Goal: Task Accomplishment & Management: Use online tool/utility

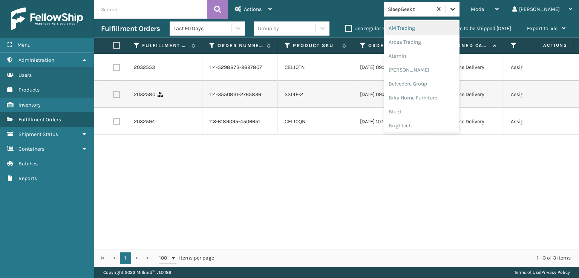
click at [457, 11] on icon at bounding box center [453, 9] width 8 height 8
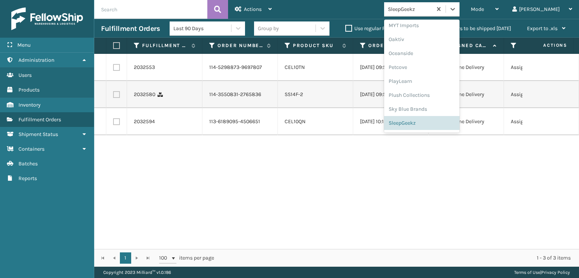
scroll to position [351, 0]
click at [431, 124] on div "SleepGeekz" at bounding box center [421, 123] width 75 height 14
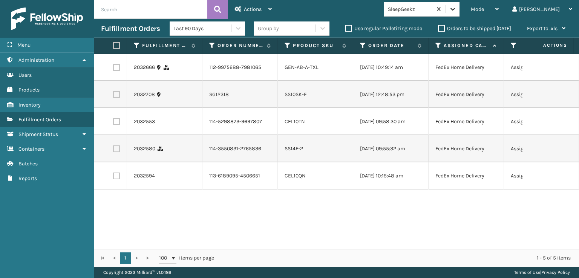
click at [457, 7] on icon at bounding box center [453, 9] width 8 height 8
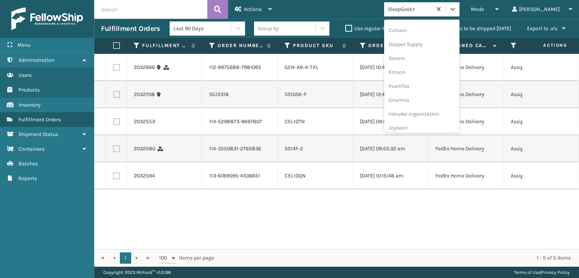
scroll to position [121, 0]
click at [428, 86] on div "FoamTex" at bounding box center [421, 89] width 75 height 14
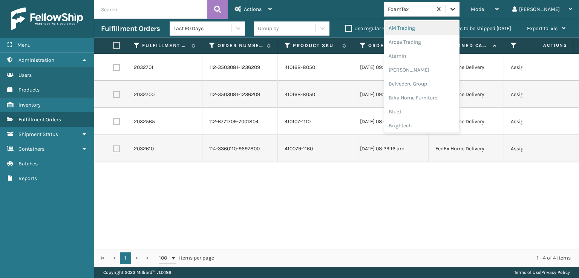
click at [457, 9] on icon at bounding box center [453, 9] width 8 height 8
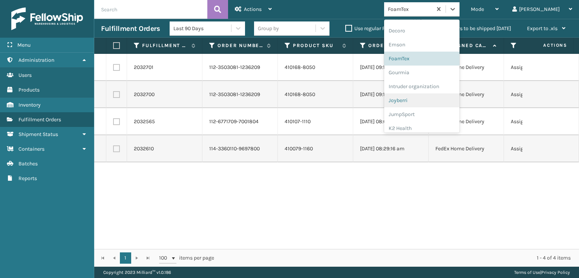
scroll to position [238, 0]
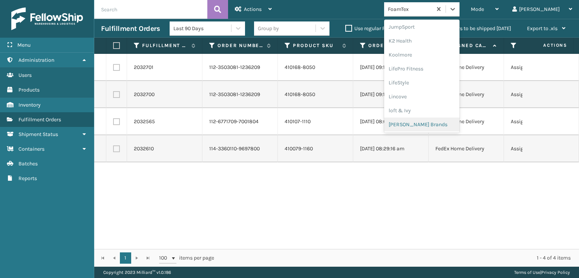
click at [446, 121] on div "[PERSON_NAME] Brands" at bounding box center [421, 125] width 75 height 14
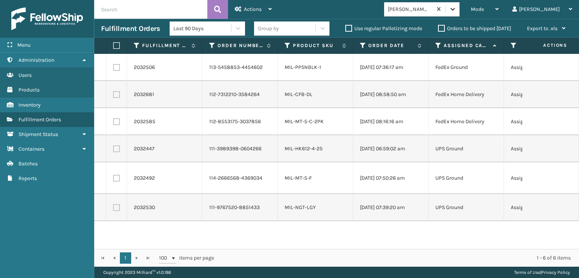
click at [457, 12] on icon at bounding box center [453, 9] width 8 height 8
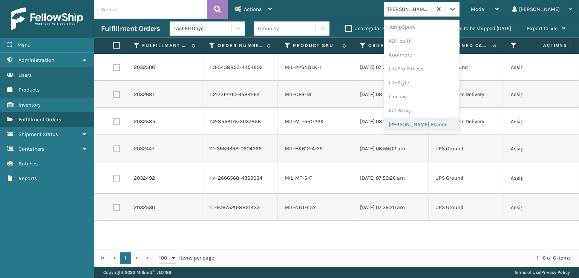
click at [446, 124] on div "[PERSON_NAME] Brands" at bounding box center [421, 125] width 75 height 14
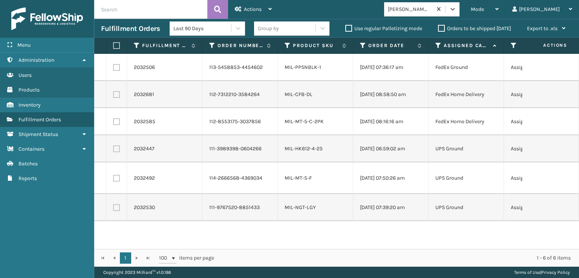
click at [116, 47] on label at bounding box center [115, 45] width 5 height 7
click at [113, 47] on input "checkbox" at bounding box center [113, 45] width 0 height 5
checkbox input "true"
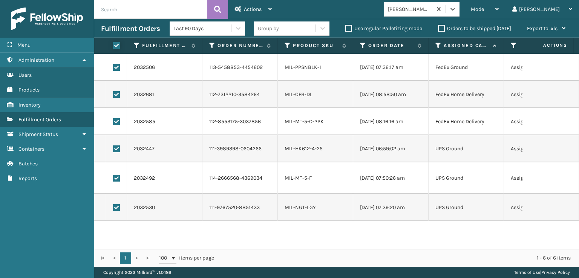
checkbox input "true"
click at [241, 11] on icon at bounding box center [238, 8] width 7 height 5
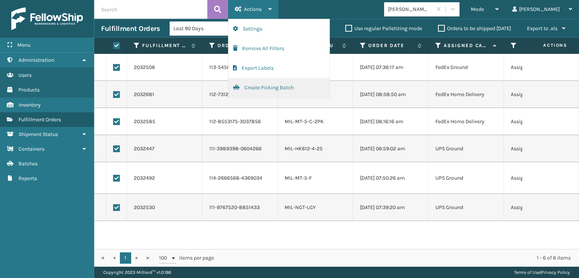
click at [248, 89] on button "Create Picking Batch" at bounding box center [278, 88] width 101 height 20
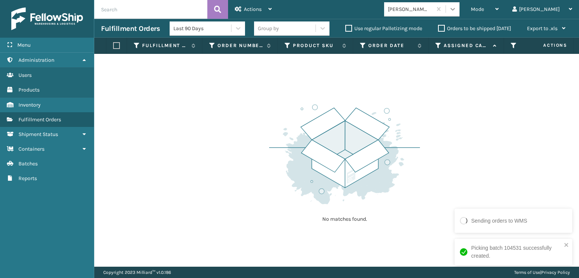
click at [460, 11] on div at bounding box center [453, 9] width 14 height 14
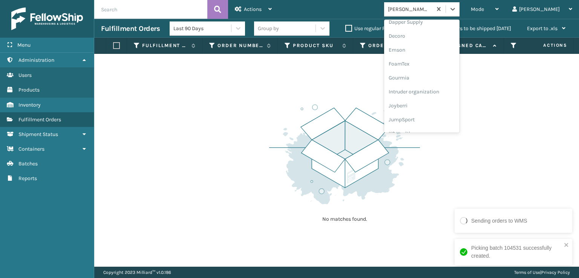
scroll to position [125, 0]
click at [432, 85] on div "FoamTex" at bounding box center [421, 84] width 75 height 14
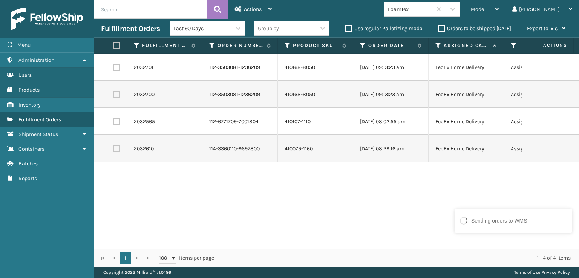
click at [118, 45] on label at bounding box center [115, 45] width 5 height 7
click at [113, 45] on input "checkbox" at bounding box center [113, 45] width 0 height 5
checkbox input "true"
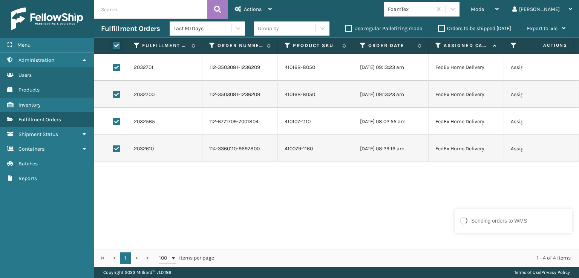
checkbox input "true"
drag, startPoint x: 255, startPoint y: 6, endPoint x: 257, endPoint y: 12, distance: 6.8
click at [255, 6] on span "Actions" at bounding box center [253, 9] width 18 height 6
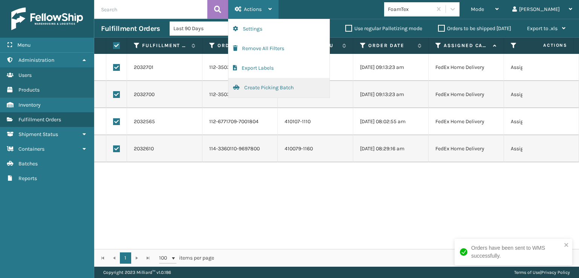
click at [263, 88] on button "Create Picking Batch" at bounding box center [278, 88] width 101 height 20
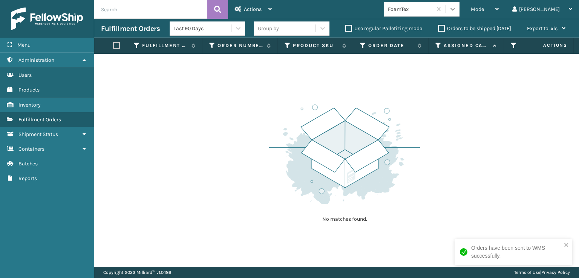
click at [460, 14] on div at bounding box center [453, 9] width 14 height 14
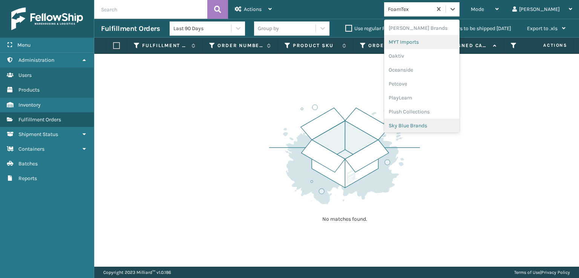
scroll to position [364, 0]
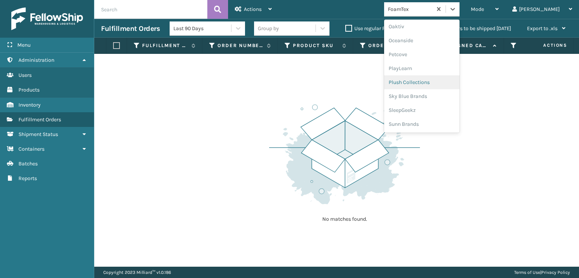
click at [432, 83] on div "Plush Collections" at bounding box center [421, 82] width 75 height 14
click at [457, 11] on icon at bounding box center [453, 9] width 8 height 8
click at [425, 112] on div "SleepGeekz" at bounding box center [421, 110] width 75 height 14
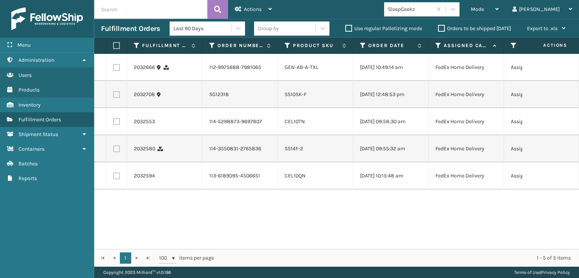
click at [117, 43] on label at bounding box center [115, 45] width 5 height 7
click at [113, 43] on input "checkbox" at bounding box center [113, 45] width 0 height 5
checkbox input "true"
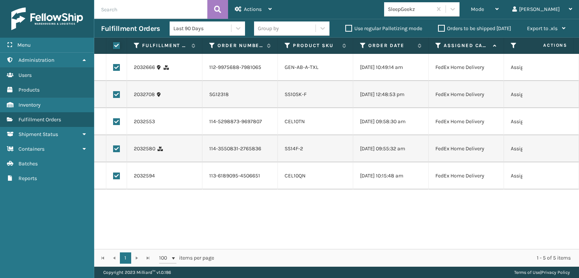
checkbox input "true"
click at [246, 9] on span "Actions" at bounding box center [253, 9] width 18 height 6
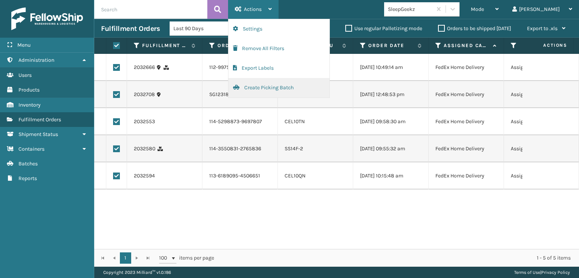
click at [265, 89] on button "Create Picking Batch" at bounding box center [278, 88] width 101 height 20
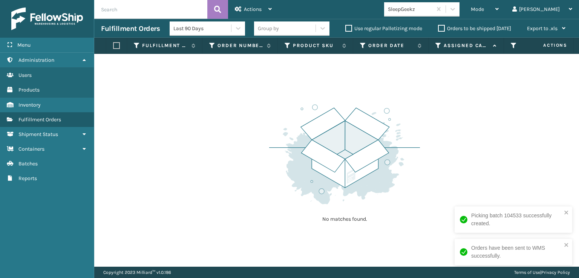
click at [136, 245] on div "No matches found." at bounding box center [336, 160] width 485 height 213
click at [457, 12] on icon at bounding box center [453, 9] width 8 height 8
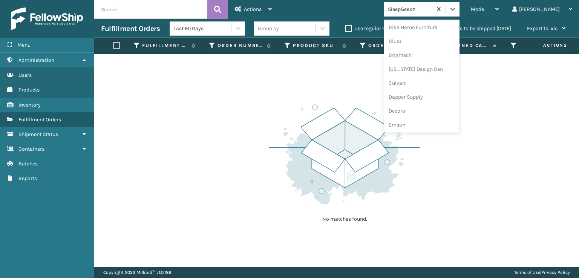
scroll to position [151, 0]
click at [431, 58] on div "FoamTex" at bounding box center [421, 59] width 75 height 14
click at [457, 11] on icon at bounding box center [453, 9] width 8 height 8
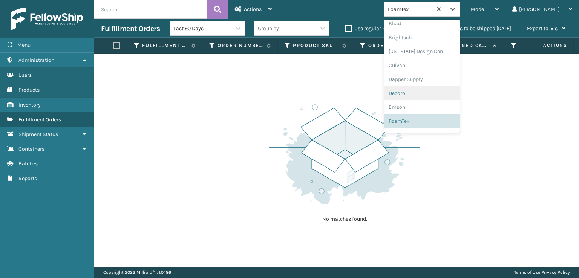
scroll to position [238, 0]
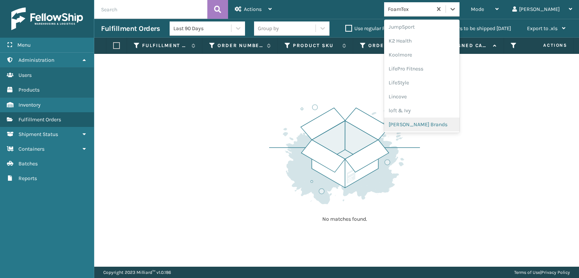
click at [437, 122] on div "[PERSON_NAME] Brands" at bounding box center [421, 125] width 75 height 14
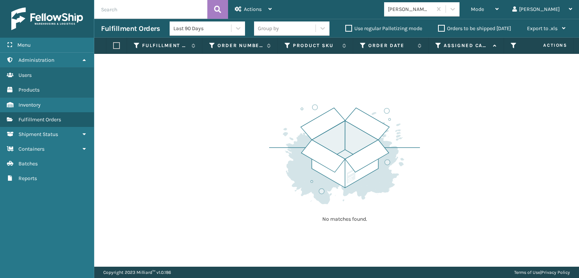
click at [486, 18] on div "Mode Regular Mode Picking Mode Labeling Mode Exit Scan Mode [PERSON_NAME] Brand…" at bounding box center [429, 9] width 300 height 19
click at [460, 14] on div at bounding box center [453, 9] width 14 height 14
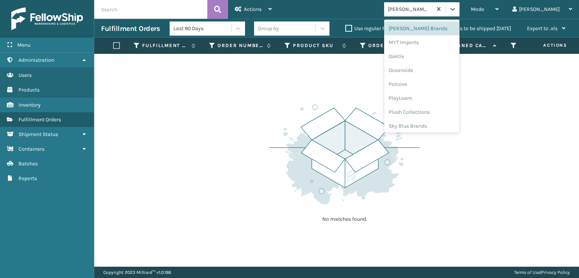
scroll to position [364, 0]
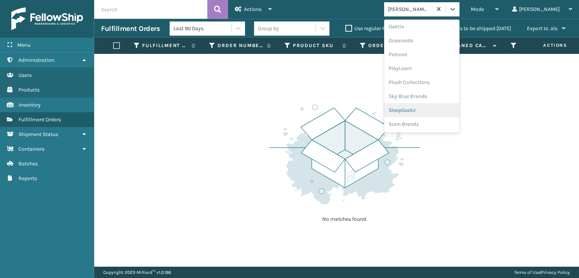
click at [435, 110] on div "SleepGeekz" at bounding box center [421, 110] width 75 height 14
click at [460, 12] on div at bounding box center [453, 9] width 14 height 14
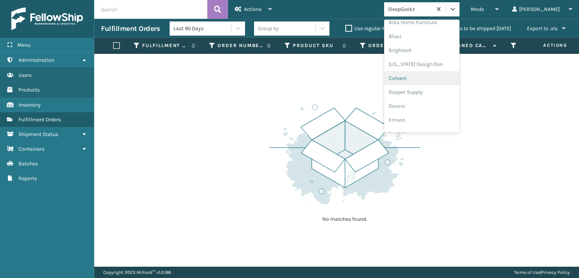
scroll to position [113, 0]
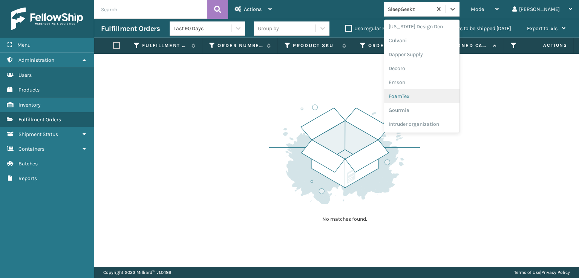
click at [434, 95] on div "FoamTex" at bounding box center [421, 96] width 75 height 14
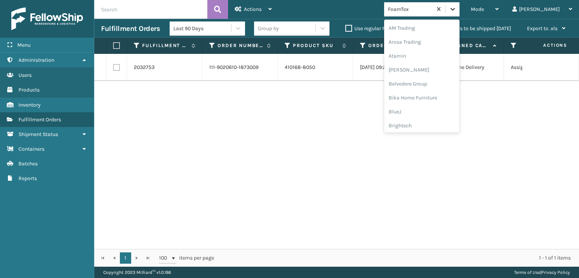
click at [457, 11] on icon at bounding box center [453, 9] width 8 height 8
click at [434, 125] on div "[PERSON_NAME] Brands" at bounding box center [421, 125] width 75 height 14
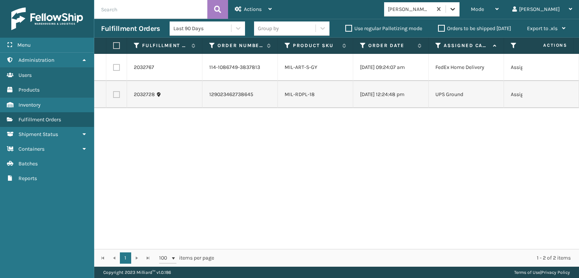
click at [457, 8] on icon at bounding box center [453, 9] width 8 height 8
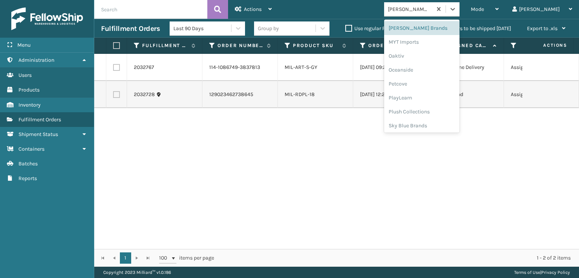
scroll to position [364, 0]
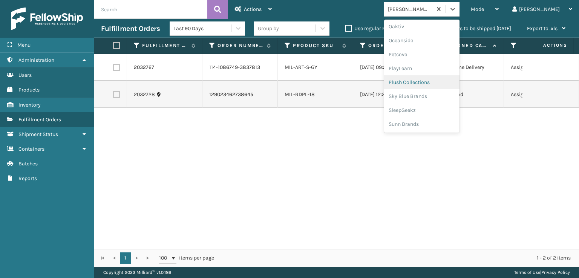
click at [434, 80] on div "Plush Collections" at bounding box center [421, 82] width 75 height 14
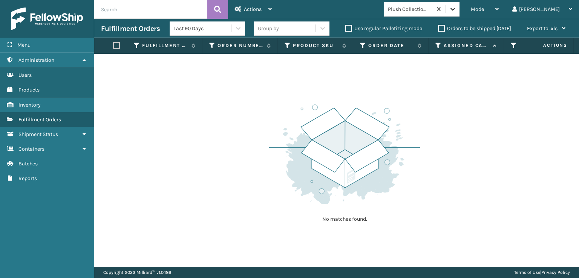
click at [457, 11] on icon at bounding box center [453, 9] width 8 height 8
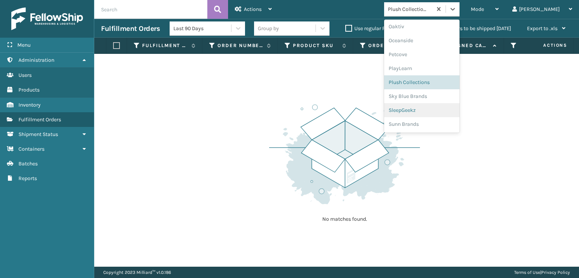
click at [434, 112] on div "SleepGeekz" at bounding box center [421, 110] width 75 height 14
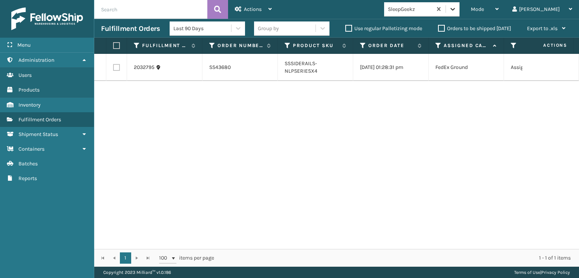
click at [457, 10] on icon at bounding box center [453, 9] width 8 height 8
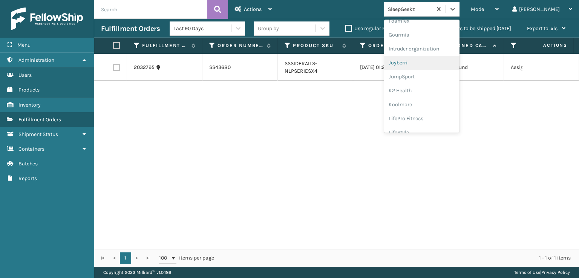
scroll to position [151, 0]
click at [430, 60] on div "FoamTex" at bounding box center [421, 59] width 75 height 14
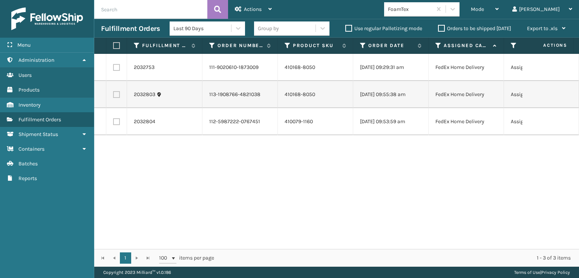
click at [118, 46] on label at bounding box center [115, 45] width 5 height 7
click at [113, 46] on input "checkbox" at bounding box center [113, 45] width 0 height 5
checkbox input "true"
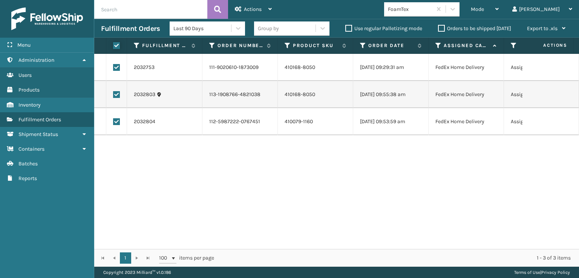
checkbox input "true"
click at [252, 12] on span "Actions" at bounding box center [253, 9] width 18 height 6
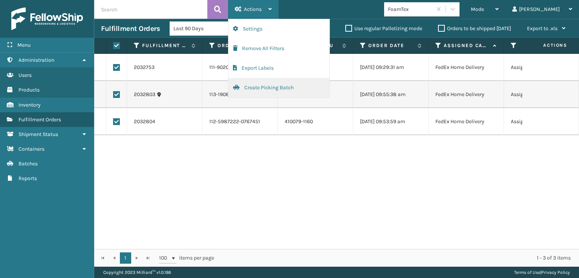
click at [259, 91] on button "Create Picking Batch" at bounding box center [278, 88] width 101 height 20
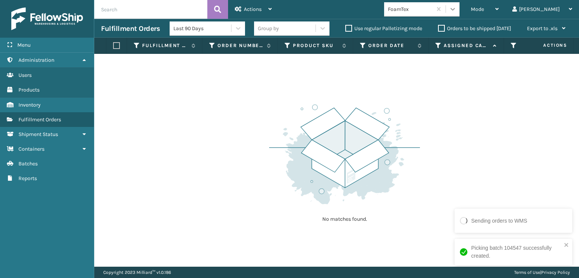
click at [455, 9] on icon at bounding box center [452, 9] width 5 height 3
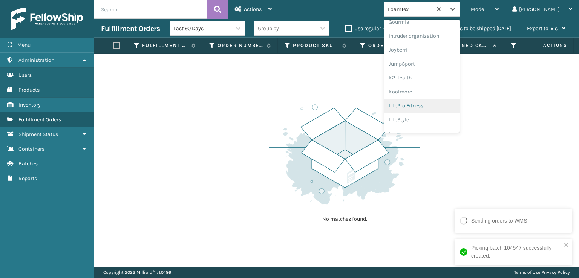
scroll to position [238, 0]
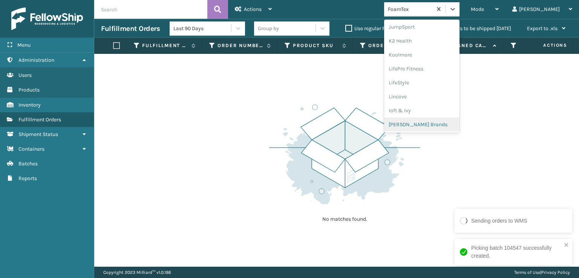
click at [439, 126] on div "[PERSON_NAME] Brands" at bounding box center [421, 125] width 75 height 14
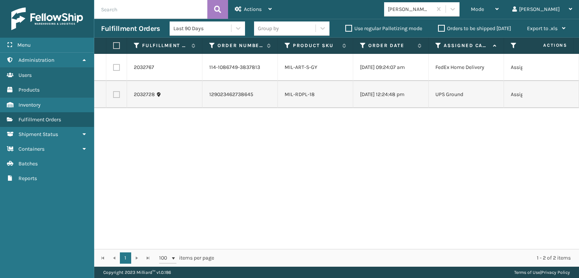
click at [117, 47] on label at bounding box center [115, 45] width 5 height 7
click at [113, 47] on input "checkbox" at bounding box center [113, 45] width 0 height 5
checkbox input "true"
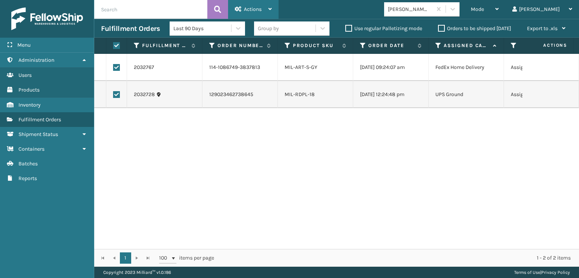
click at [249, 12] on div "Actions" at bounding box center [253, 9] width 37 height 19
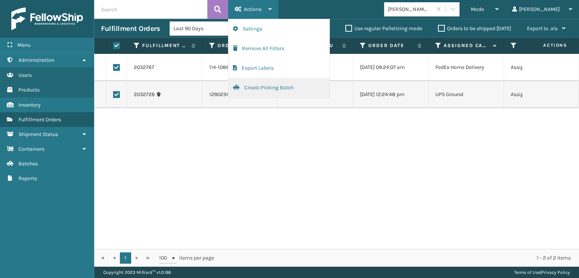
click at [259, 89] on button "Create Picking Batch" at bounding box center [278, 88] width 101 height 20
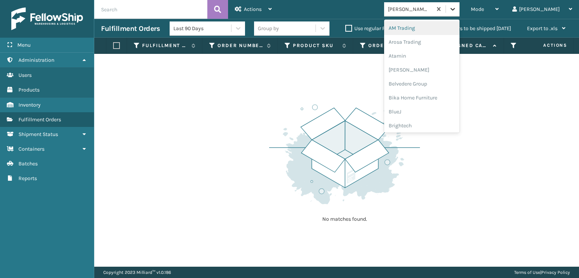
click at [460, 5] on div at bounding box center [453, 9] width 14 height 14
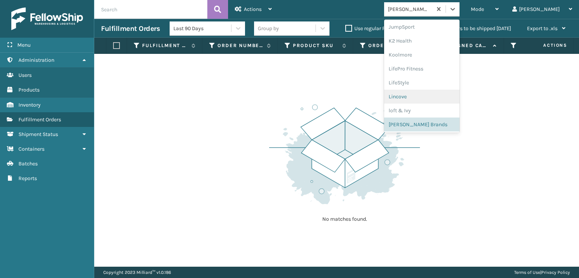
scroll to position [351, 0]
click at [437, 121] on div "SleepGeekz" at bounding box center [421, 123] width 75 height 14
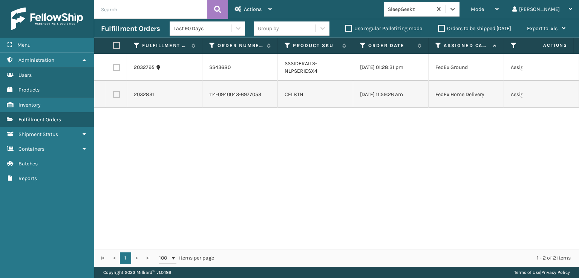
click at [118, 98] on label at bounding box center [116, 94] width 7 height 7
click at [113, 96] on input "checkbox" at bounding box center [113, 93] width 0 height 5
checkbox input "true"
click at [247, 10] on span "Actions" at bounding box center [253, 9] width 18 height 6
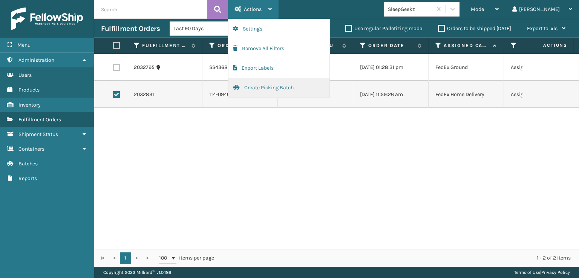
click at [267, 88] on button "Create Picking Batch" at bounding box center [278, 88] width 101 height 20
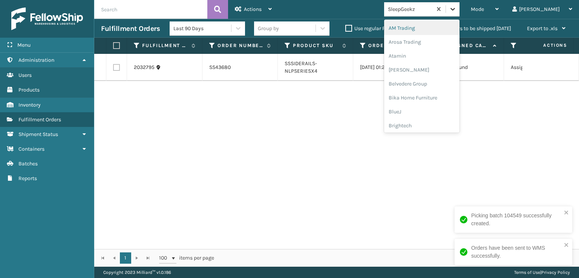
click at [457, 9] on icon at bounding box center [453, 9] width 8 height 8
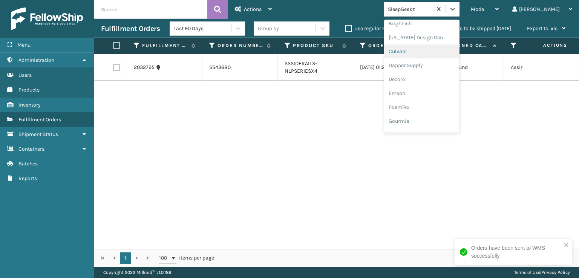
scroll to position [113, 0]
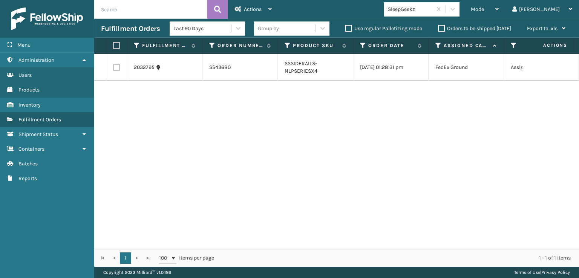
click at [317, 136] on div "2032795 SS43680 SSSIDERAILS-NLPSERIESX4 [DATE] 01:28:31 pm FedEx Ground Assigne…" at bounding box center [336, 151] width 485 height 195
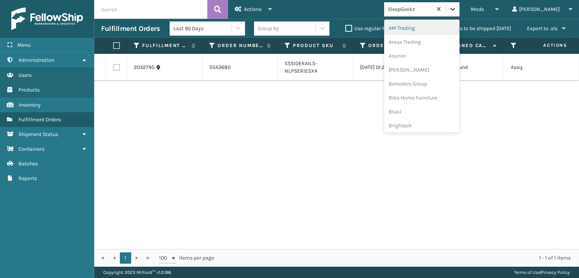
click at [457, 6] on icon at bounding box center [453, 9] width 8 height 8
click at [431, 97] on div "FoamTex" at bounding box center [421, 96] width 75 height 14
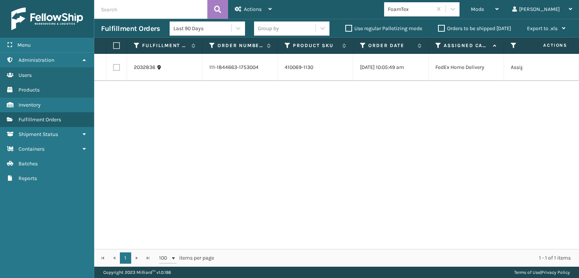
click at [117, 67] on label at bounding box center [116, 67] width 7 height 7
click at [113, 67] on input "checkbox" at bounding box center [113, 66] width 0 height 5
checkbox input "true"
click at [242, 10] on div "Actions" at bounding box center [253, 9] width 37 height 19
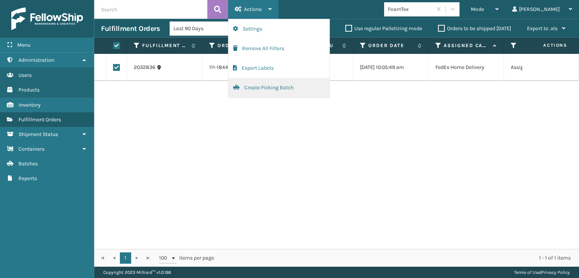
click at [262, 87] on button "Create Picking Batch" at bounding box center [278, 88] width 101 height 20
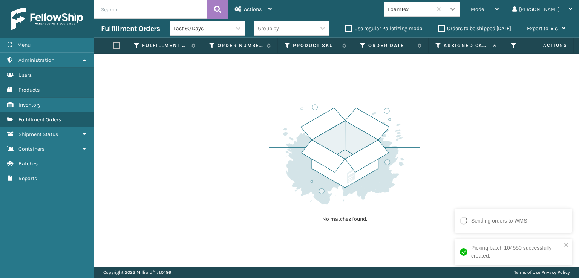
click at [457, 10] on icon at bounding box center [453, 9] width 8 height 8
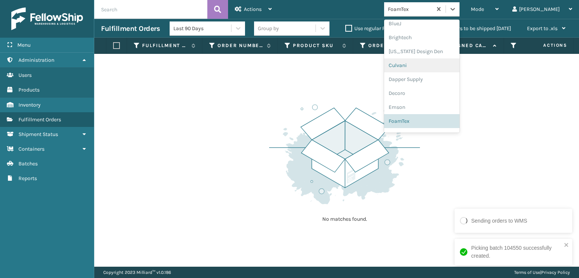
scroll to position [238, 0]
click at [442, 123] on div "[PERSON_NAME] Brands" at bounding box center [421, 125] width 75 height 14
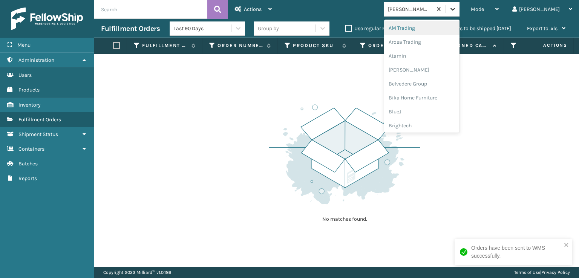
click at [457, 11] on icon at bounding box center [453, 9] width 8 height 8
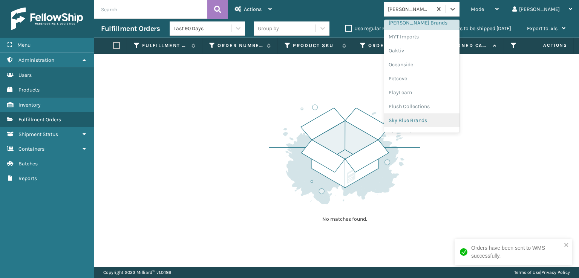
scroll to position [351, 0]
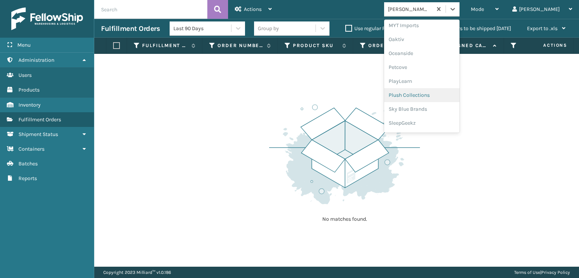
click at [433, 94] on div "Plush Collections" at bounding box center [421, 95] width 75 height 14
click at [457, 5] on icon at bounding box center [453, 9] width 8 height 8
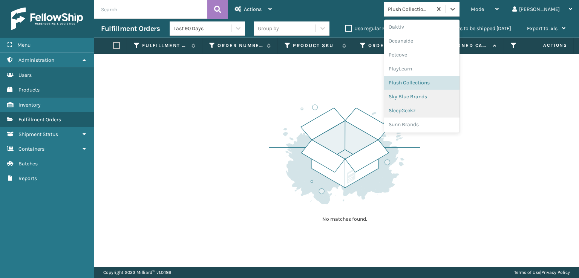
scroll to position [364, 0]
click at [433, 110] on div "SleepGeekz" at bounding box center [421, 110] width 75 height 14
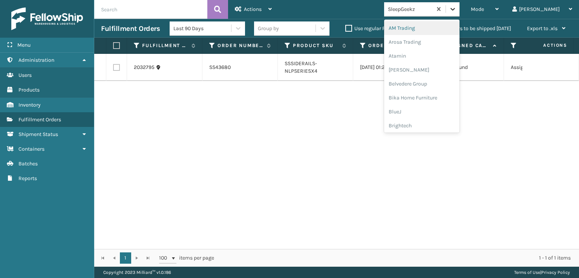
click at [460, 13] on div at bounding box center [453, 9] width 14 height 14
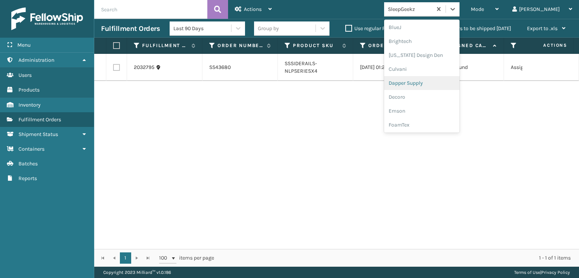
scroll to position [113, 0]
click at [429, 97] on div "FoamTex" at bounding box center [421, 96] width 75 height 14
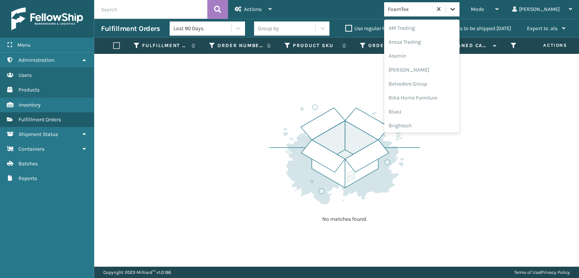
click at [457, 8] on icon at bounding box center [453, 9] width 8 height 8
click at [438, 118] on div "FoamTex" at bounding box center [421, 121] width 75 height 14
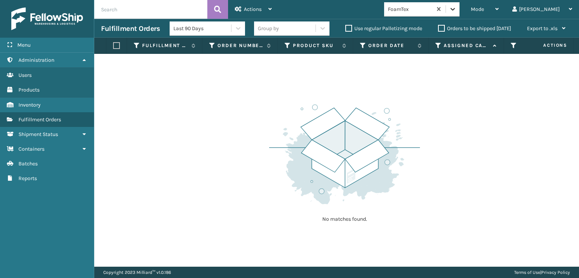
click at [460, 15] on div at bounding box center [453, 9] width 14 height 14
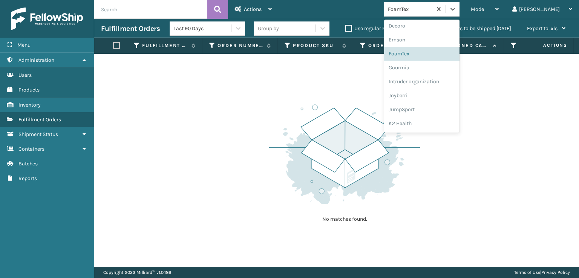
scroll to position [238, 0]
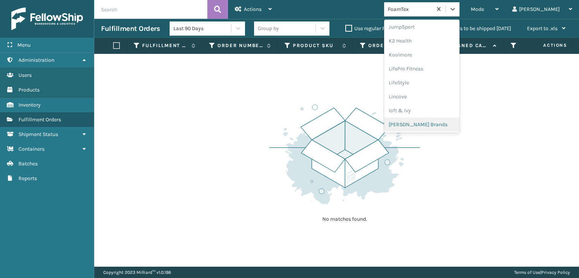
click at [437, 123] on div "[PERSON_NAME] Brands" at bounding box center [421, 125] width 75 height 14
click at [460, 10] on div at bounding box center [453, 9] width 14 height 14
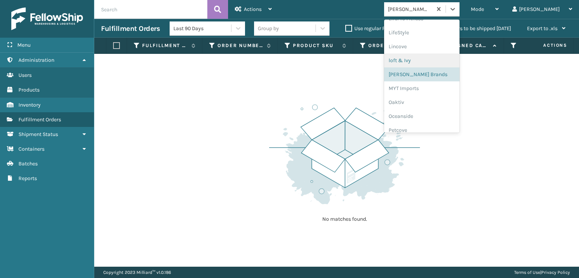
scroll to position [364, 0]
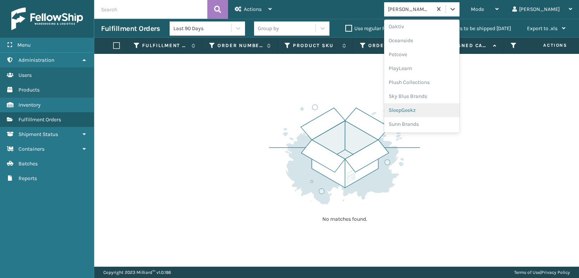
click at [431, 109] on div "SleepGeekz" at bounding box center [421, 110] width 75 height 14
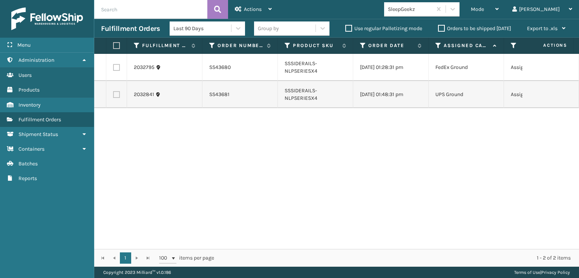
click at [475, 21] on div "Last 90 Days Group by Use regular Palletizing mode Orders to be shipped [DATE] …" at bounding box center [371, 28] width 403 height 19
click at [460, 10] on div at bounding box center [453, 9] width 14 height 14
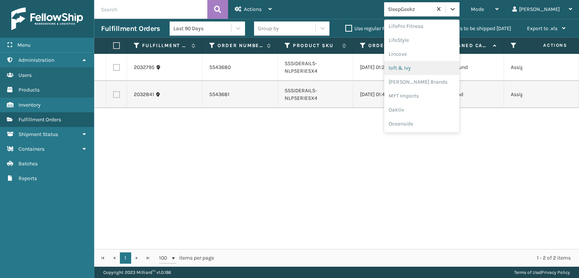
scroll to position [351, 0]
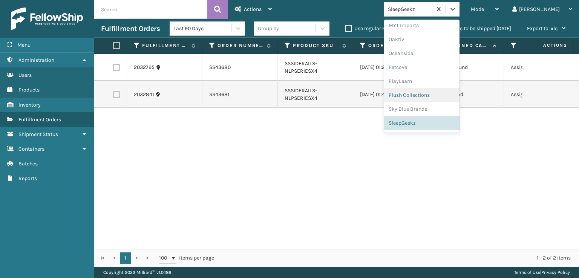
click at [427, 94] on div "Plush Collections" at bounding box center [421, 95] width 75 height 14
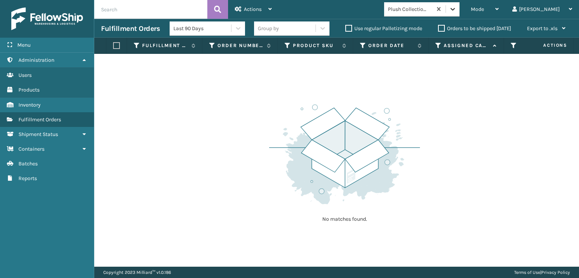
click at [457, 9] on icon at bounding box center [453, 9] width 8 height 8
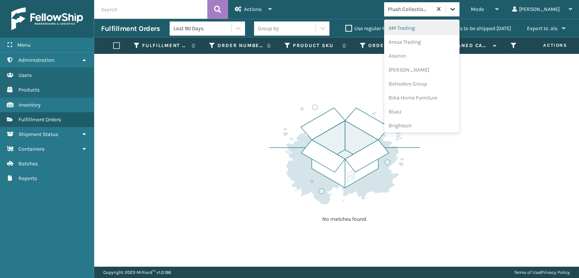
click at [457, 6] on icon at bounding box center [453, 9] width 8 height 8
click at [457, 11] on icon at bounding box center [453, 9] width 8 height 8
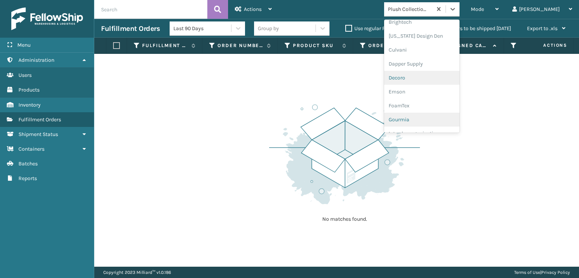
scroll to position [151, 0]
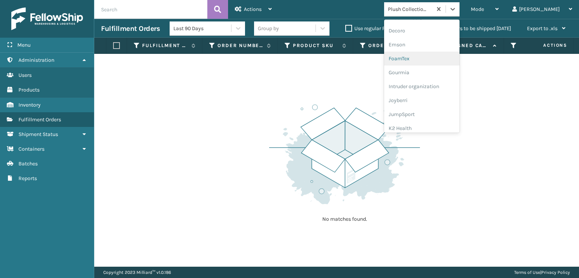
click at [427, 59] on div "FoamTex" at bounding box center [421, 59] width 75 height 14
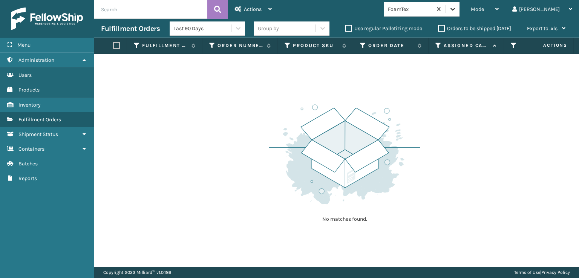
click at [457, 11] on icon at bounding box center [453, 9] width 8 height 8
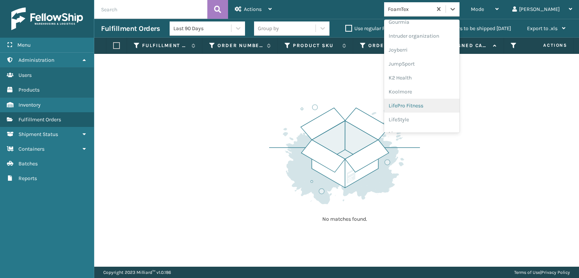
scroll to position [238, 0]
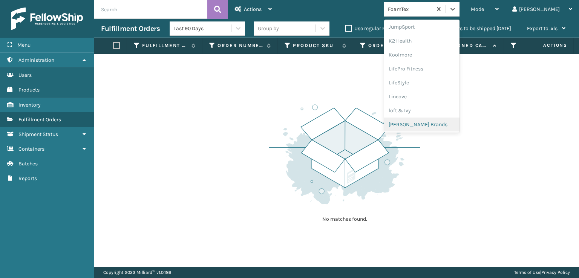
click at [437, 126] on div "[PERSON_NAME] Brands" at bounding box center [421, 125] width 75 height 14
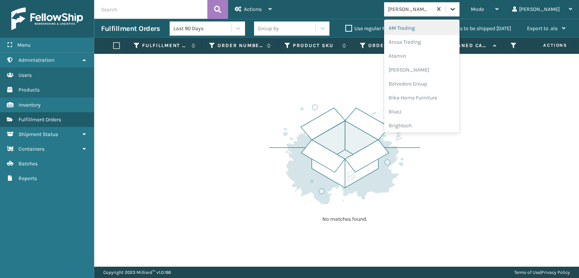
click at [457, 11] on icon at bounding box center [453, 9] width 8 height 8
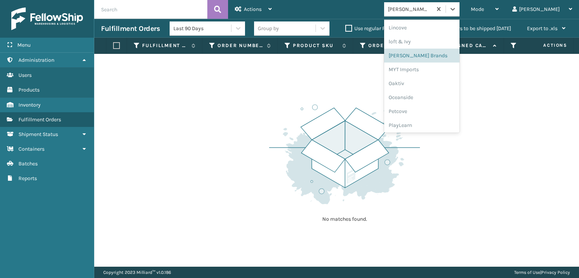
scroll to position [364, 0]
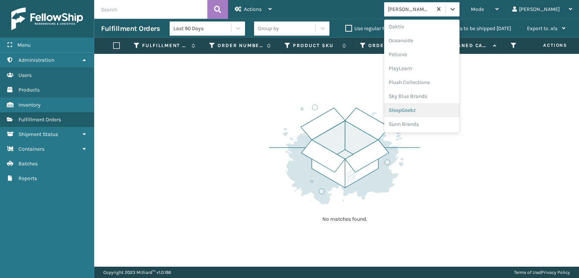
click at [429, 107] on div "SleepGeekz" at bounding box center [421, 110] width 75 height 14
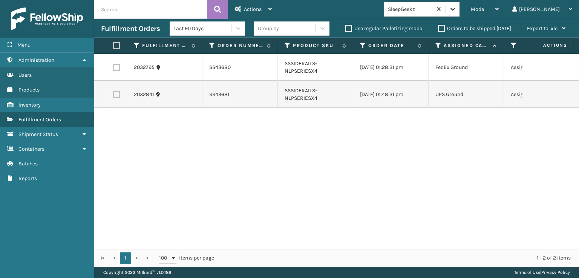
click at [457, 8] on icon at bounding box center [453, 9] width 8 height 8
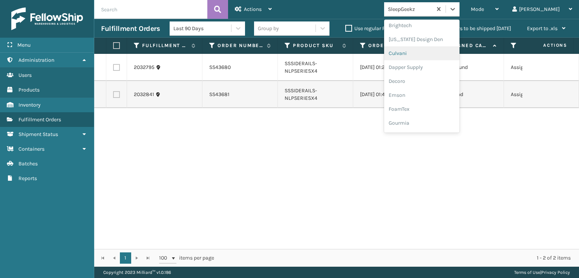
scroll to position [113, 0]
click at [435, 97] on div "FoamTex" at bounding box center [421, 96] width 75 height 14
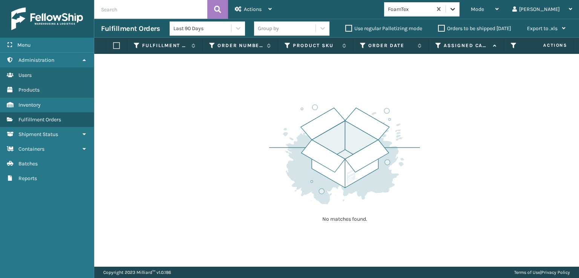
click at [457, 12] on icon at bounding box center [453, 9] width 8 height 8
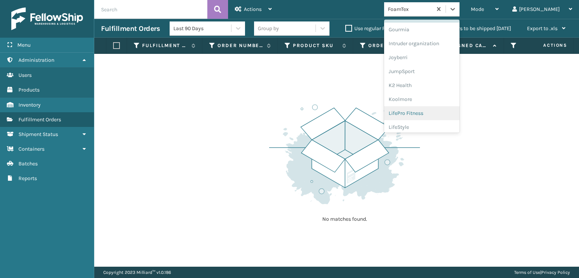
scroll to position [238, 0]
click at [436, 124] on div "[PERSON_NAME] Brands" at bounding box center [421, 125] width 75 height 14
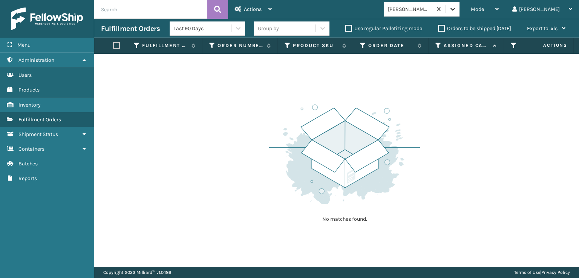
click at [457, 9] on icon at bounding box center [453, 9] width 8 height 8
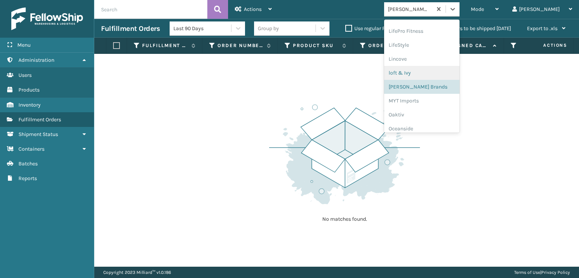
scroll to position [364, 0]
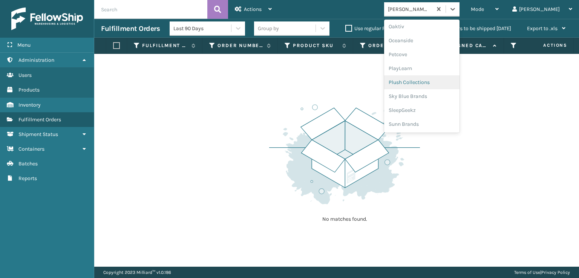
click at [429, 81] on div "Plush Collections" at bounding box center [421, 82] width 75 height 14
click at [457, 11] on icon at bounding box center [453, 9] width 8 height 8
click at [435, 109] on div "SleepGeekz" at bounding box center [421, 110] width 75 height 14
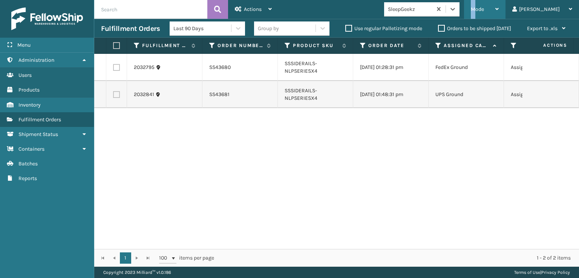
click at [484, 6] on span "Mode" at bounding box center [477, 9] width 13 height 6
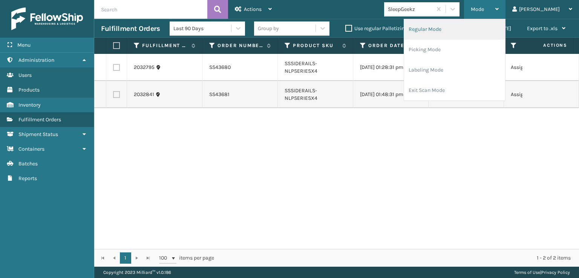
click at [451, 30] on li "Regular Mode" at bounding box center [454, 29] width 101 height 20
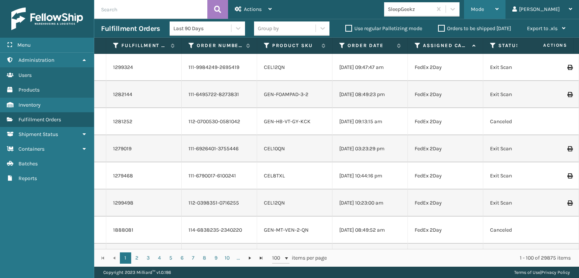
click at [499, 4] on div "Mode" at bounding box center [485, 9] width 28 height 19
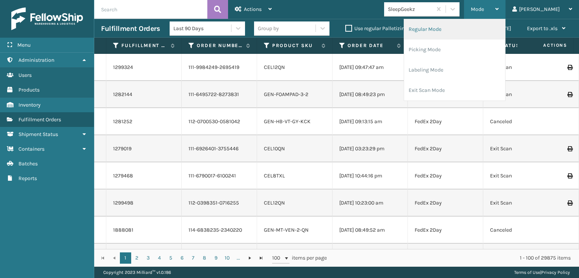
click at [460, 29] on li "Regular Mode" at bounding box center [454, 29] width 101 height 20
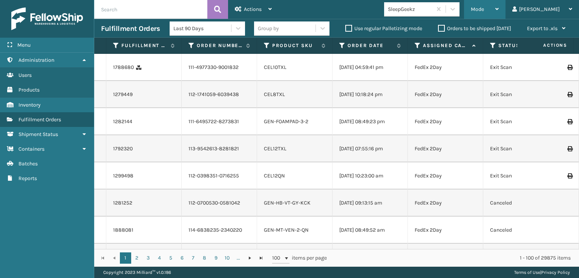
click at [484, 11] on span "Mode" at bounding box center [477, 9] width 13 height 6
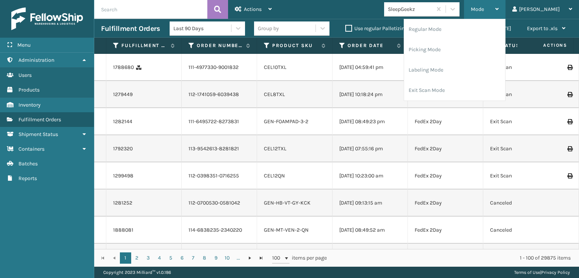
click at [499, 6] on div "Mode" at bounding box center [485, 9] width 28 height 19
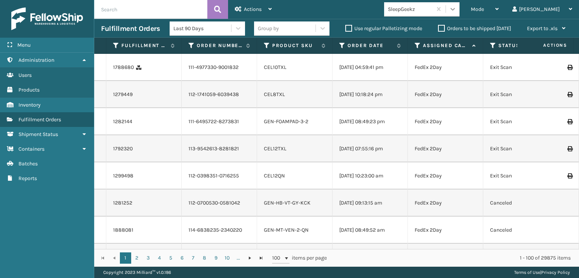
click at [455, 9] on icon at bounding box center [452, 9] width 5 height 3
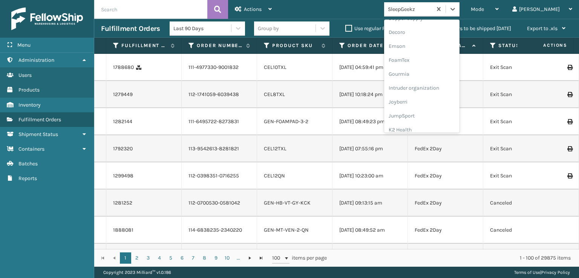
scroll to position [138, 0]
click at [430, 71] on div "FoamTex" at bounding box center [421, 71] width 75 height 14
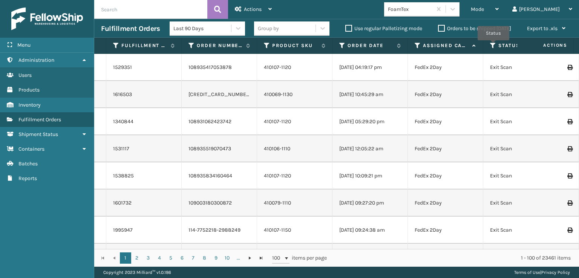
click at [493, 46] on icon at bounding box center [493, 45] width 6 height 7
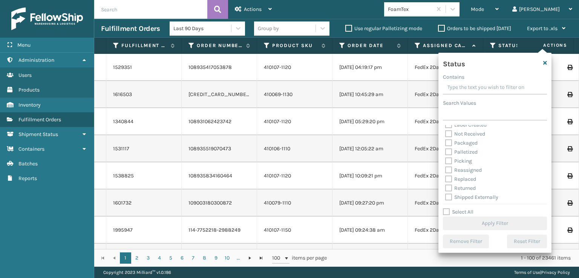
scroll to position [42, 0]
click at [448, 160] on label "Picking" at bounding box center [458, 159] width 27 height 6
click at [446, 160] on input "Picking" at bounding box center [445, 157] width 0 height 5
checkbox input "true"
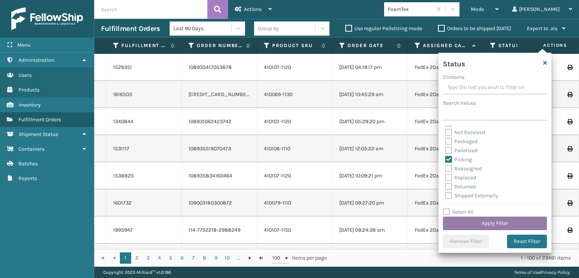
click at [469, 223] on button "Apply Filter" at bounding box center [495, 224] width 104 height 14
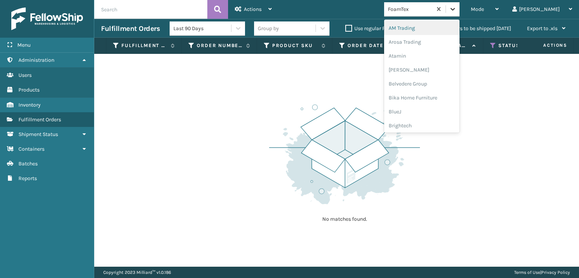
click at [457, 12] on icon at bounding box center [453, 9] width 8 height 8
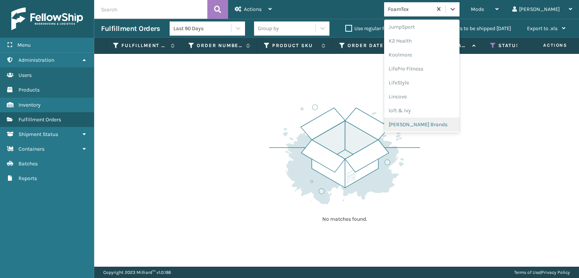
click at [441, 126] on div "[PERSON_NAME] Brands" at bounding box center [421, 125] width 75 height 14
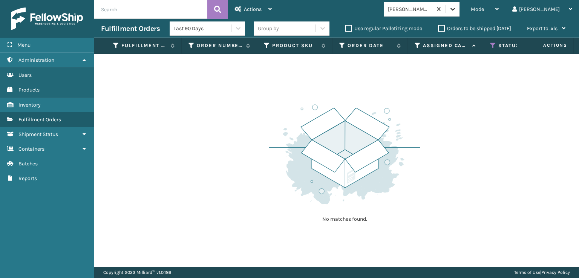
click at [457, 11] on icon at bounding box center [453, 9] width 8 height 8
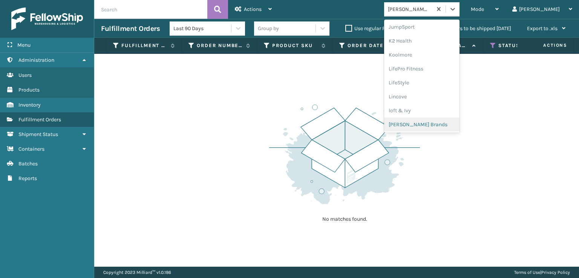
click at [434, 127] on div "[PERSON_NAME] Brands" at bounding box center [421, 125] width 75 height 14
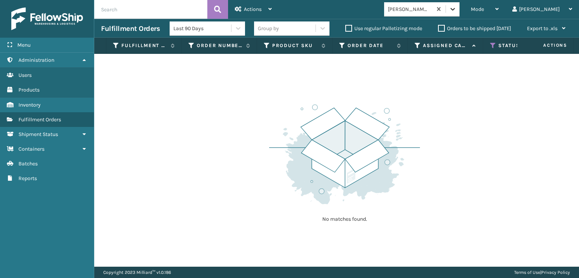
click at [457, 11] on icon at bounding box center [453, 9] width 8 height 8
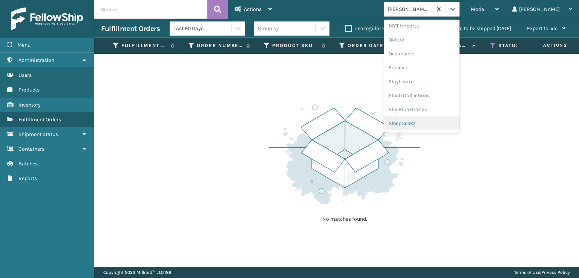
scroll to position [351, 0]
click at [428, 96] on div "Plush Collections" at bounding box center [421, 95] width 75 height 14
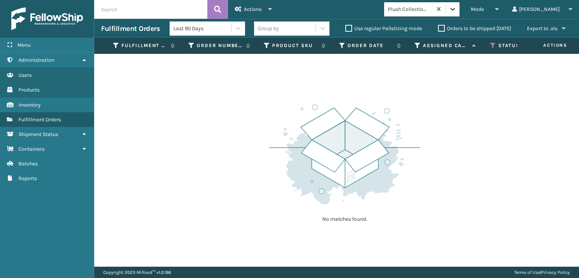
click at [457, 8] on icon at bounding box center [453, 9] width 8 height 8
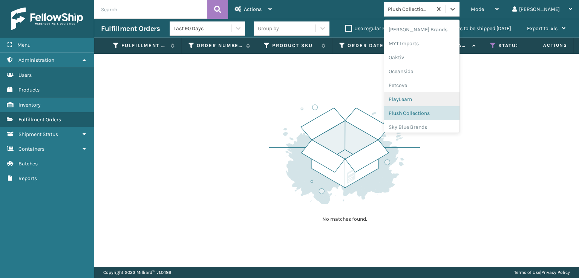
scroll to position [364, 0]
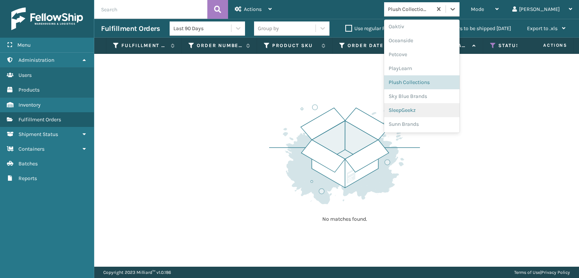
click at [433, 110] on div "SleepGeekz" at bounding box center [421, 110] width 75 height 14
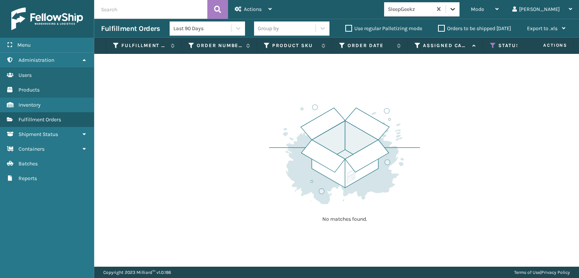
click at [457, 12] on icon at bounding box center [453, 9] width 8 height 8
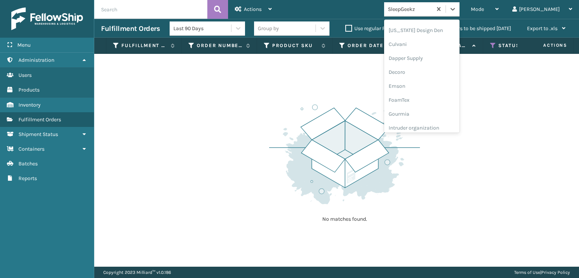
scroll to position [113, 0]
click at [432, 95] on div "FoamTex" at bounding box center [421, 96] width 75 height 14
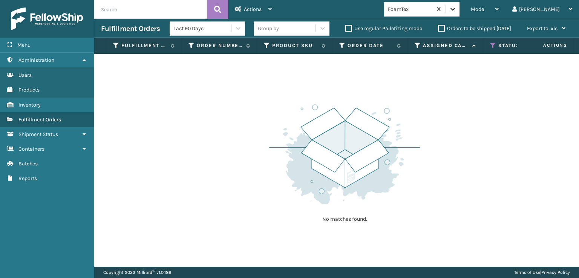
click at [455, 9] on icon at bounding box center [452, 9] width 5 height 3
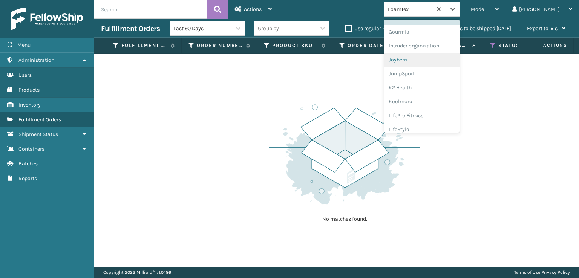
scroll to position [238, 0]
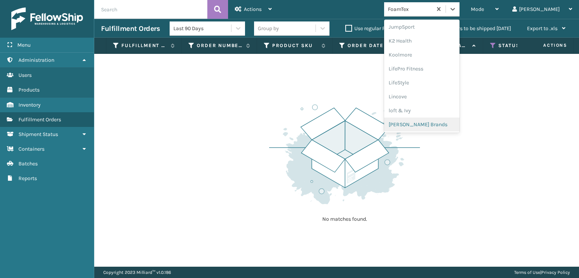
click at [427, 127] on div "[PERSON_NAME] Brands" at bounding box center [421, 125] width 75 height 14
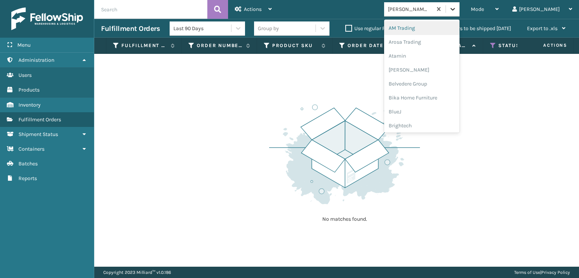
click at [457, 11] on icon at bounding box center [453, 9] width 8 height 8
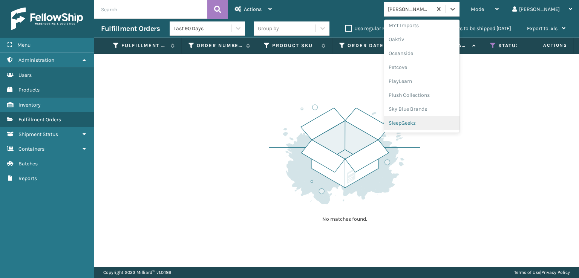
click at [427, 123] on div "SleepGeekz" at bounding box center [421, 123] width 75 height 14
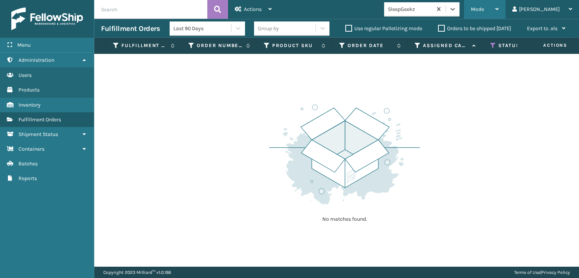
click at [484, 9] on span "Mode" at bounding box center [477, 9] width 13 height 6
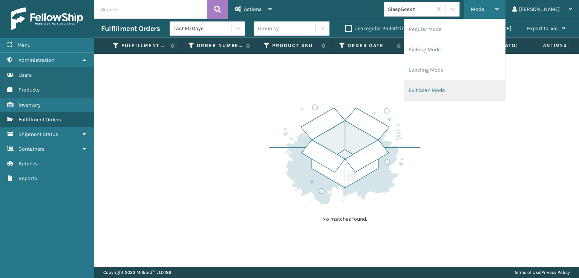
click at [459, 89] on li "Exit Scan Mode" at bounding box center [454, 90] width 101 height 20
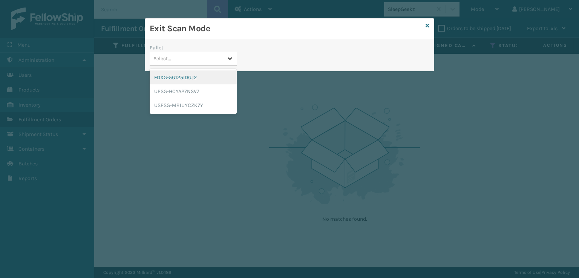
click at [227, 58] on icon at bounding box center [230, 59] width 8 height 8
click at [186, 77] on div "FDXG-5G125IDGJ2" at bounding box center [193, 77] width 87 height 14
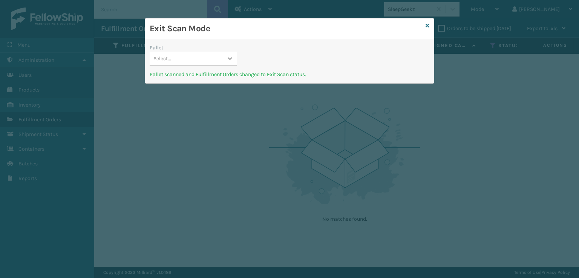
click at [229, 62] on icon at bounding box center [230, 59] width 8 height 8
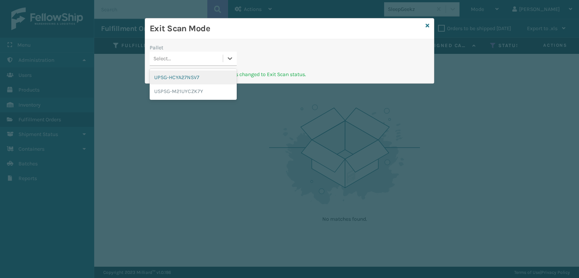
click at [196, 78] on div "UPSG-HCYA27NSV7" at bounding box center [193, 77] width 87 height 14
click at [231, 57] on icon at bounding box center [230, 59] width 8 height 8
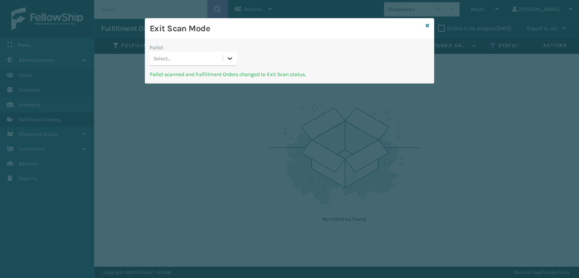
click at [231, 57] on icon at bounding box center [230, 59] width 8 height 8
click at [427, 26] on icon at bounding box center [428, 25] width 4 height 5
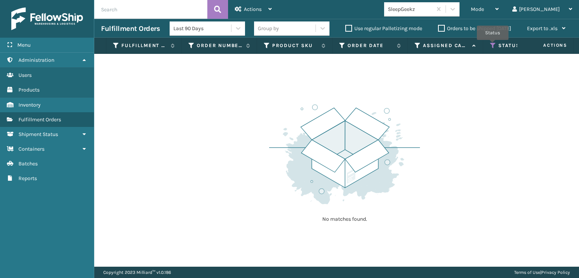
click at [493, 45] on icon at bounding box center [493, 45] width 6 height 7
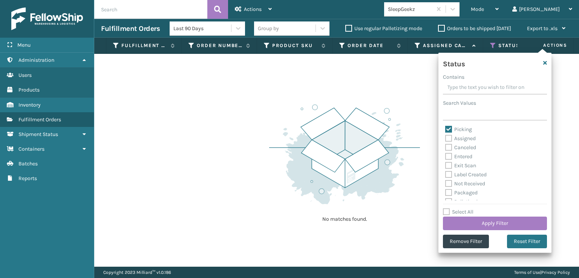
click at [449, 128] on label "Picking" at bounding box center [458, 129] width 27 height 6
click at [446, 128] on input "Picking" at bounding box center [445, 127] width 0 height 5
checkbox input "false"
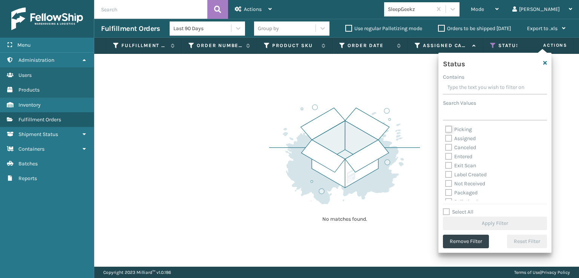
scroll to position [38, 0]
click at [447, 165] on label "Palletized" at bounding box center [461, 164] width 32 height 6
click at [446, 165] on input "Palletized" at bounding box center [445, 162] width 0 height 5
checkbox input "true"
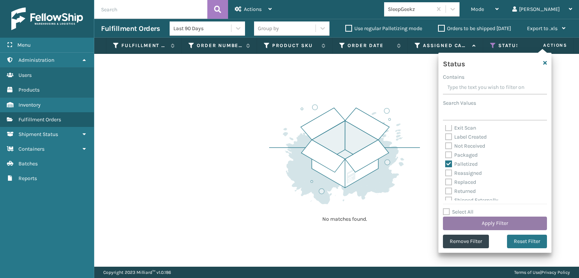
click at [491, 219] on button "Apply Filter" at bounding box center [495, 224] width 104 height 14
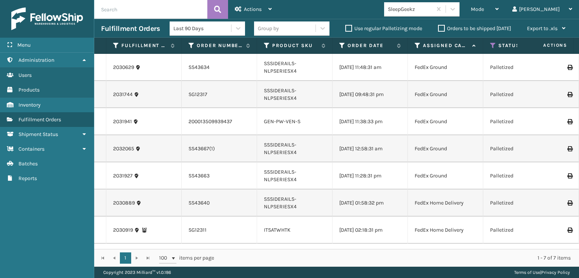
scroll to position [0, 0]
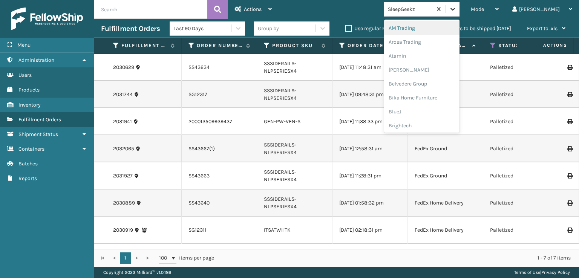
click at [455, 9] on icon at bounding box center [452, 9] width 5 height 3
click at [431, 95] on div "FoamTex" at bounding box center [421, 96] width 75 height 14
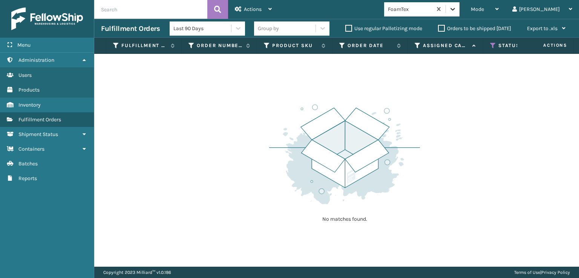
click at [457, 8] on icon at bounding box center [453, 9] width 8 height 8
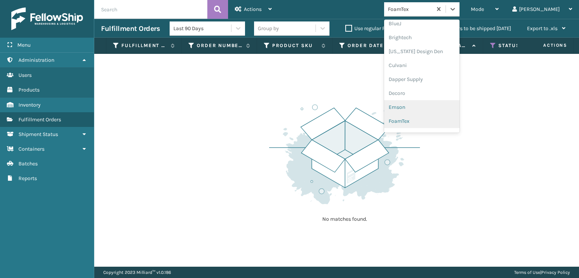
scroll to position [238, 0]
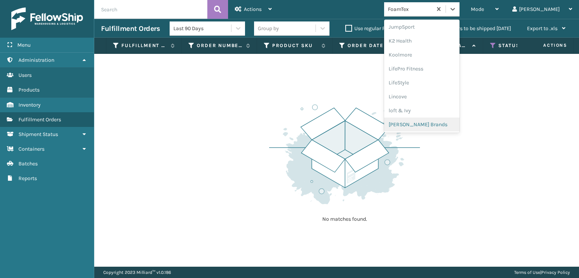
click at [429, 124] on div "[PERSON_NAME] Brands" at bounding box center [421, 125] width 75 height 14
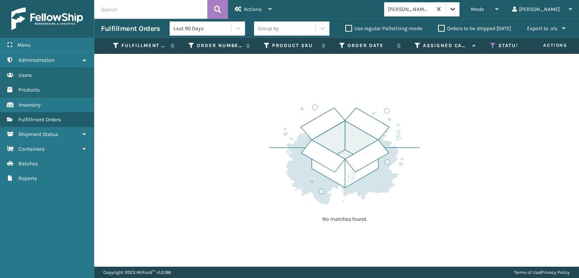
click at [457, 12] on icon at bounding box center [453, 9] width 8 height 8
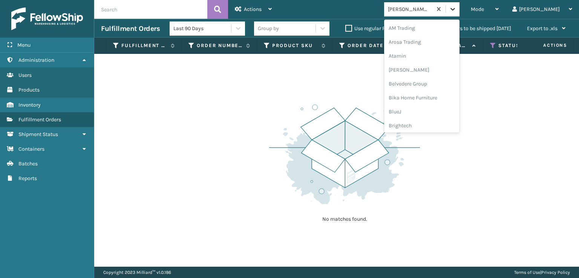
scroll to position [242, 0]
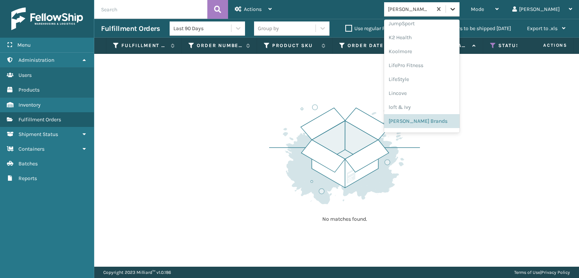
click at [455, 9] on icon at bounding box center [452, 9] width 5 height 3
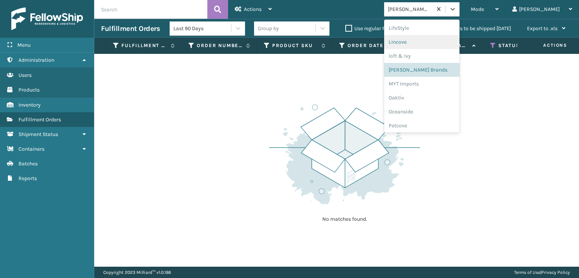
scroll to position [364, 0]
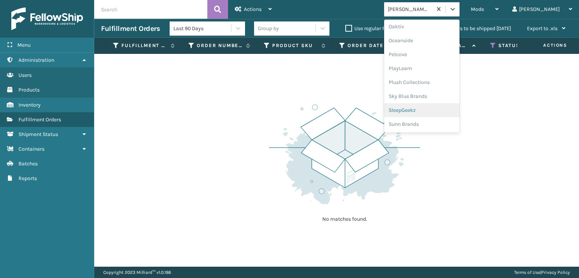
click at [433, 107] on div "SleepGeekz" at bounding box center [421, 110] width 75 height 14
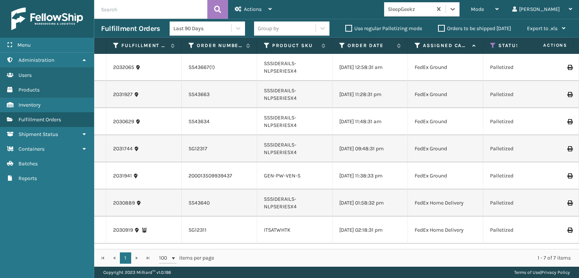
scroll to position [0, 0]
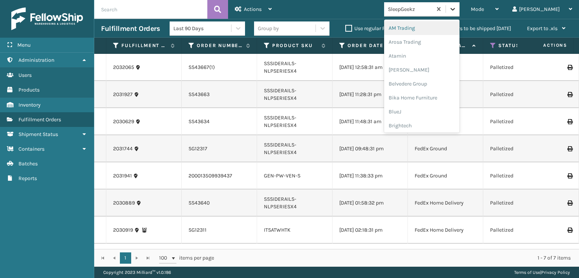
click at [457, 11] on icon at bounding box center [453, 9] width 8 height 8
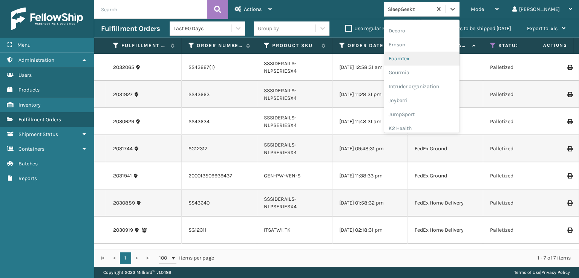
click at [429, 58] on div "FoamTex" at bounding box center [421, 59] width 75 height 14
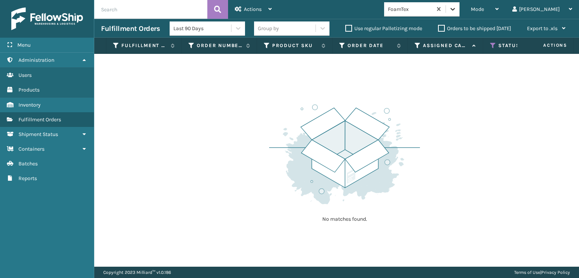
click at [457, 12] on icon at bounding box center [453, 9] width 8 height 8
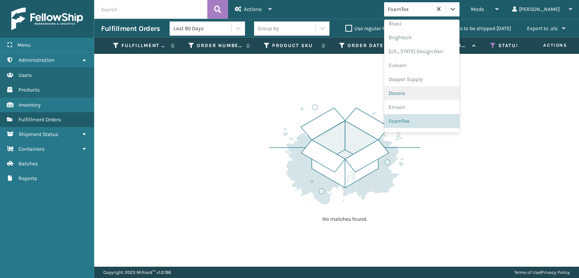
scroll to position [238, 0]
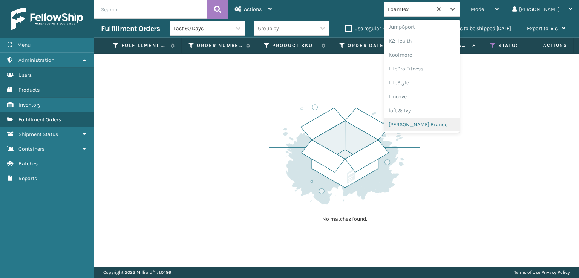
click at [431, 121] on div "[PERSON_NAME] Brands" at bounding box center [421, 125] width 75 height 14
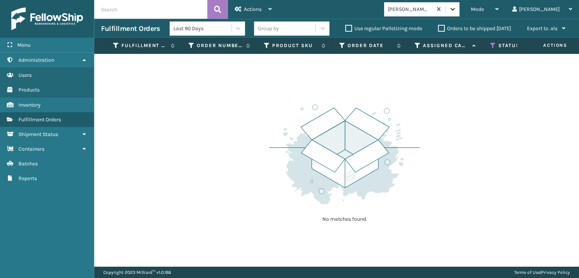
click at [457, 8] on icon at bounding box center [453, 9] width 8 height 8
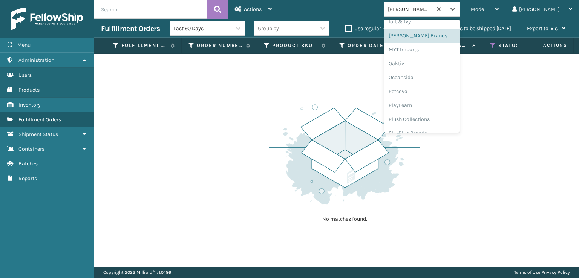
scroll to position [364, 0]
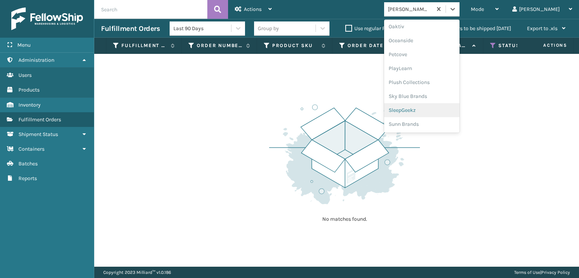
click at [431, 110] on div "SleepGeekz" at bounding box center [421, 110] width 75 height 14
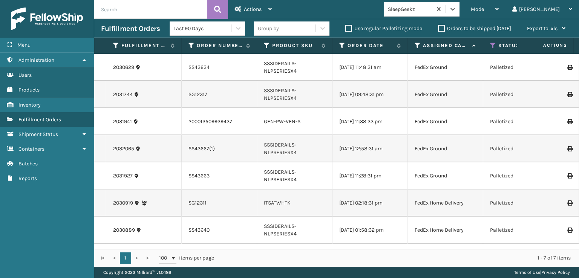
scroll to position [0, 0]
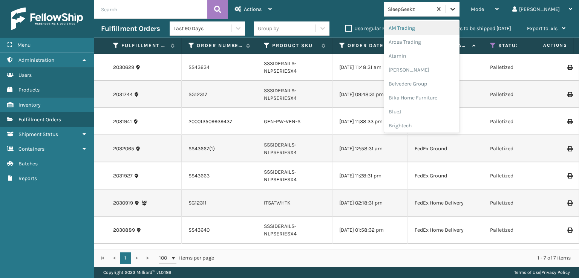
click at [457, 5] on icon at bounding box center [453, 9] width 8 height 8
click at [427, 110] on div "SleepGeekz" at bounding box center [421, 110] width 75 height 14
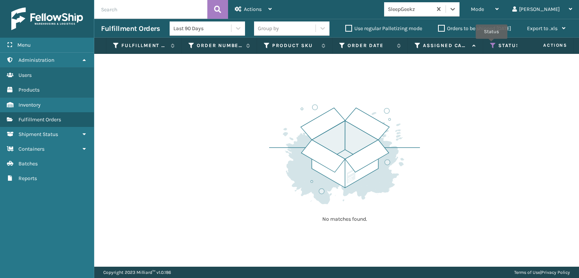
click at [492, 44] on icon at bounding box center [493, 45] width 6 height 7
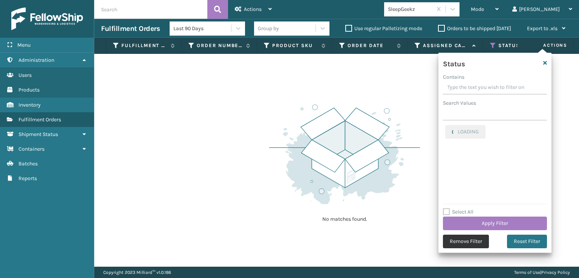
click at [472, 243] on button "Remove Filter" at bounding box center [466, 242] width 46 height 14
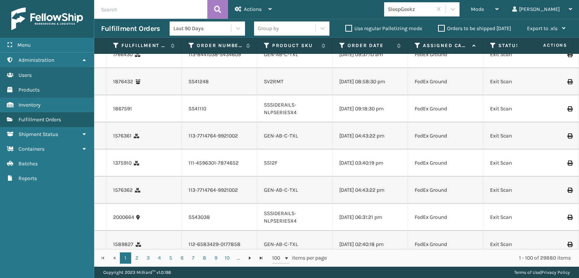
scroll to position [679, 0]
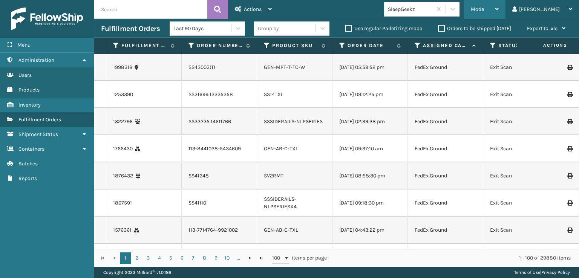
click at [484, 7] on span "Mode" at bounding box center [477, 9] width 13 height 6
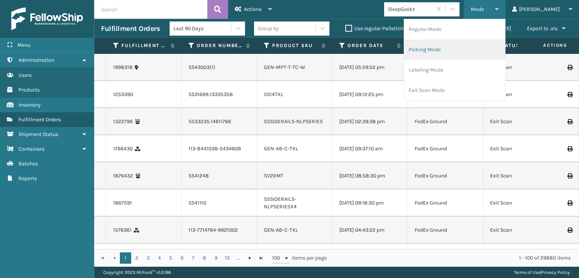
click at [449, 50] on li "Picking Mode" at bounding box center [454, 50] width 101 height 20
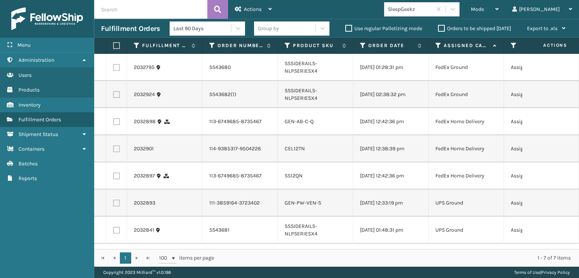
scroll to position [0, 0]
